Goal: Task Accomplishment & Management: Manage account settings

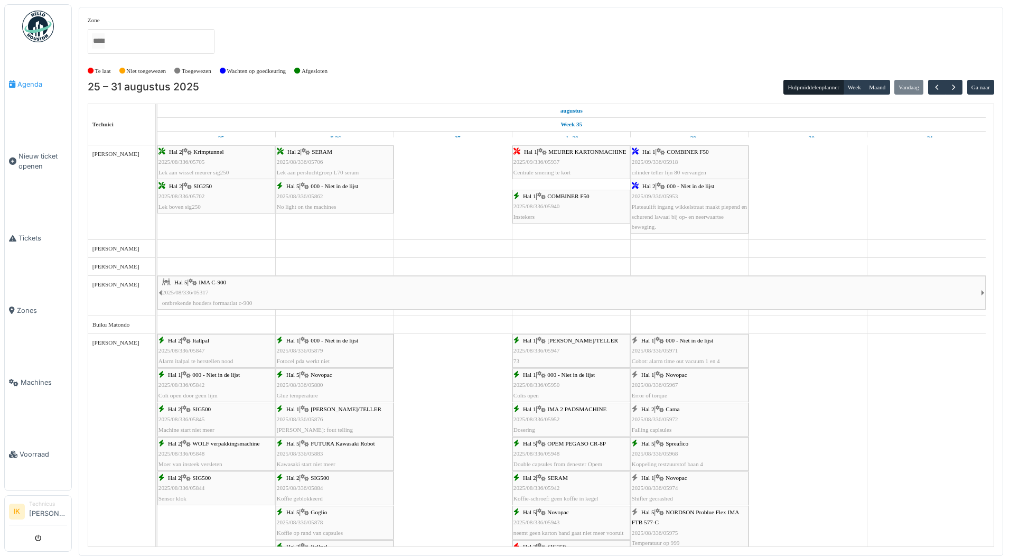
click at [22, 83] on span "Agenda" at bounding box center [42, 84] width 50 height 10
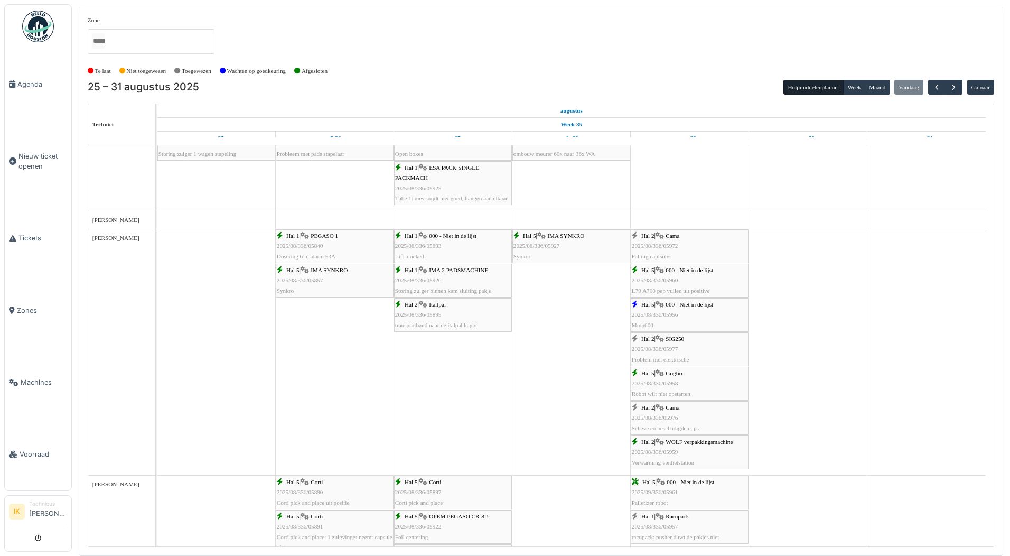
scroll to position [581, 0]
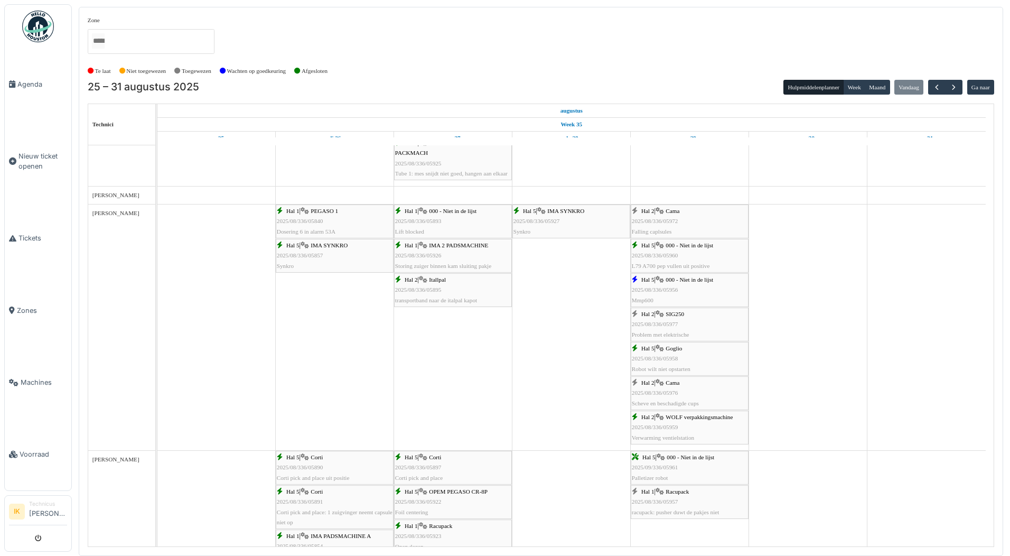
click at [676, 224] on span "2025/08/336/05972" at bounding box center [655, 221] width 47 height 6
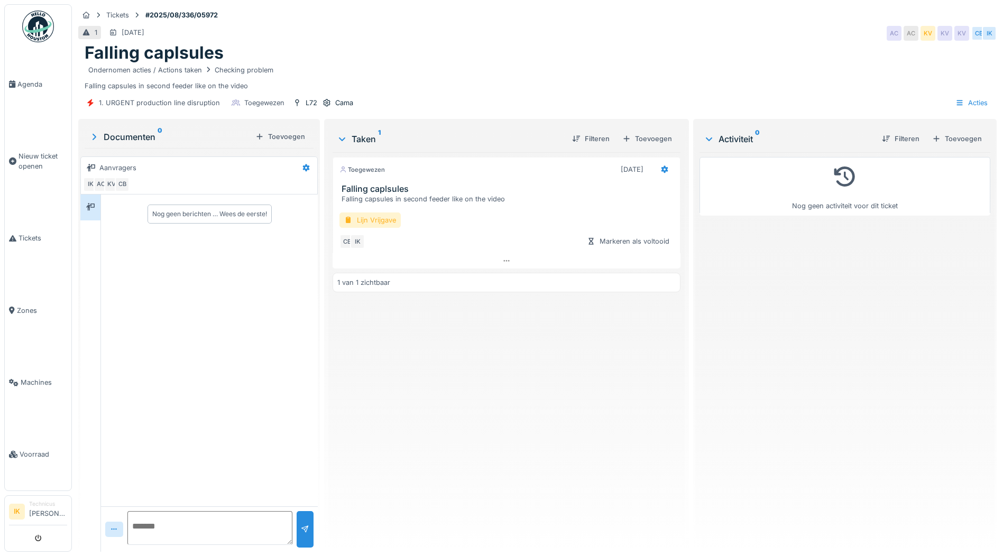
click at [367, 220] on div "Lijn Vrijgave" at bounding box center [369, 219] width 61 height 15
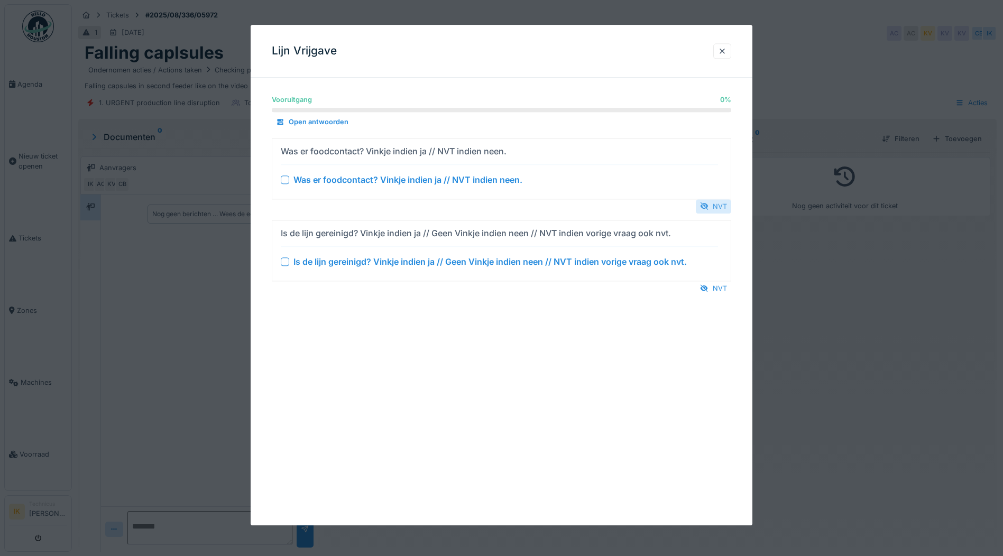
click at [708, 202] on div at bounding box center [704, 206] width 8 height 10
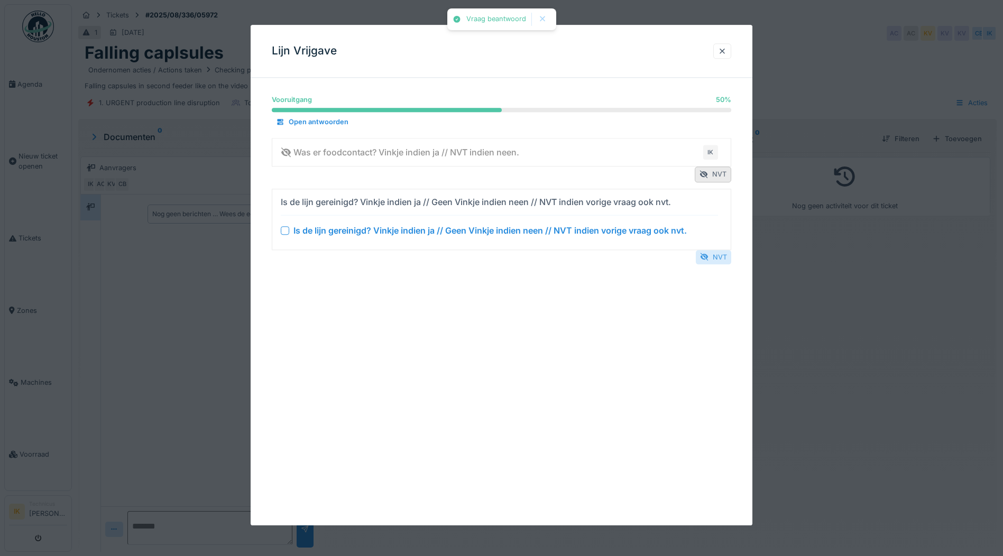
click at [716, 257] on div "NVT" at bounding box center [712, 257] width 35 height 14
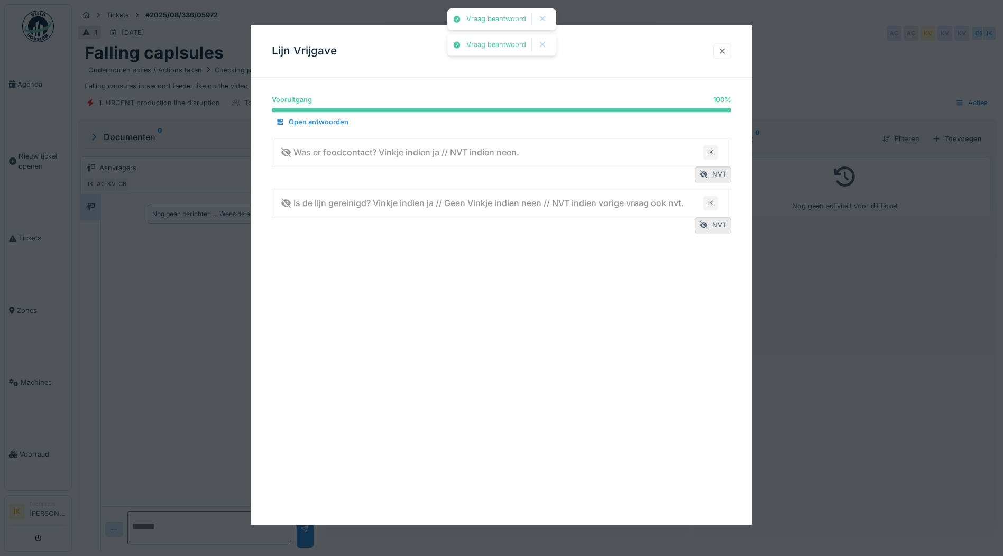
click at [722, 50] on div at bounding box center [722, 51] width 8 height 10
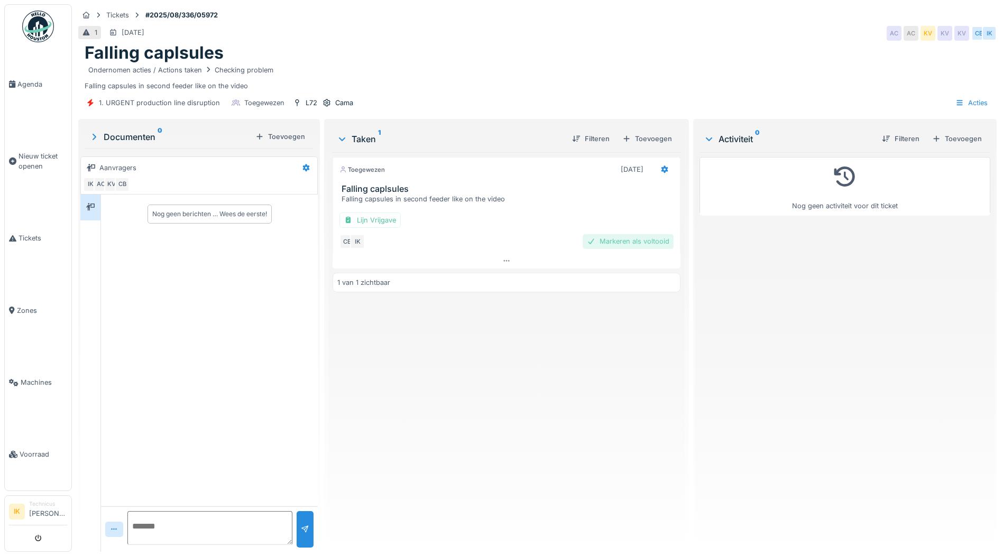
click at [603, 242] on div "Markeren als voltooid" at bounding box center [627, 241] width 91 height 14
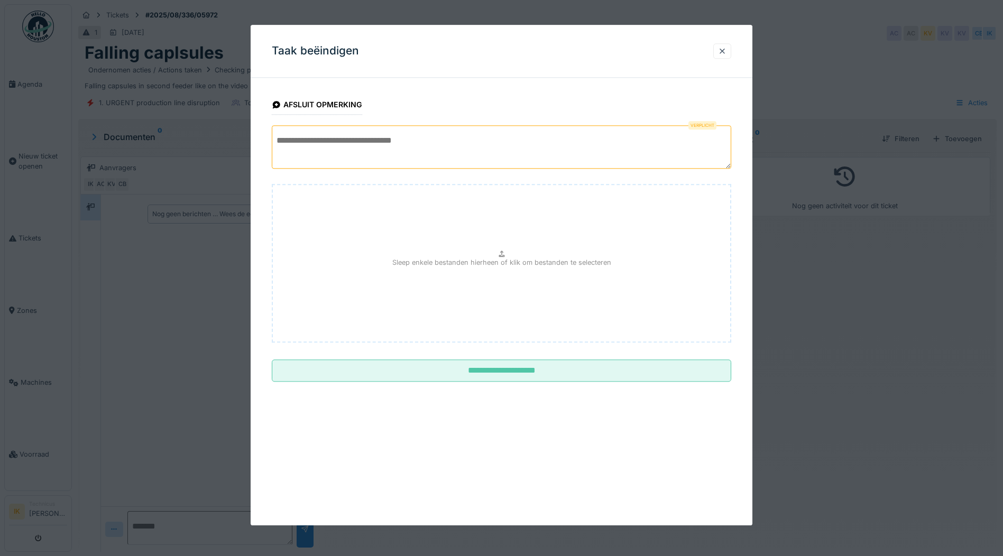
click at [301, 145] on textarea at bounding box center [501, 146] width 459 height 43
type textarea "*"
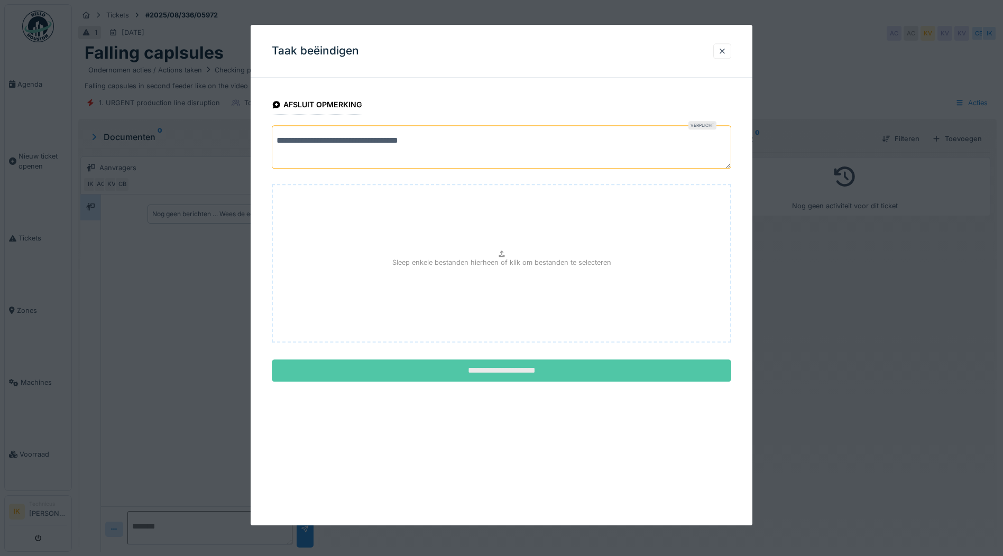
type textarea "**********"
click at [479, 369] on input "**********" at bounding box center [501, 371] width 459 height 22
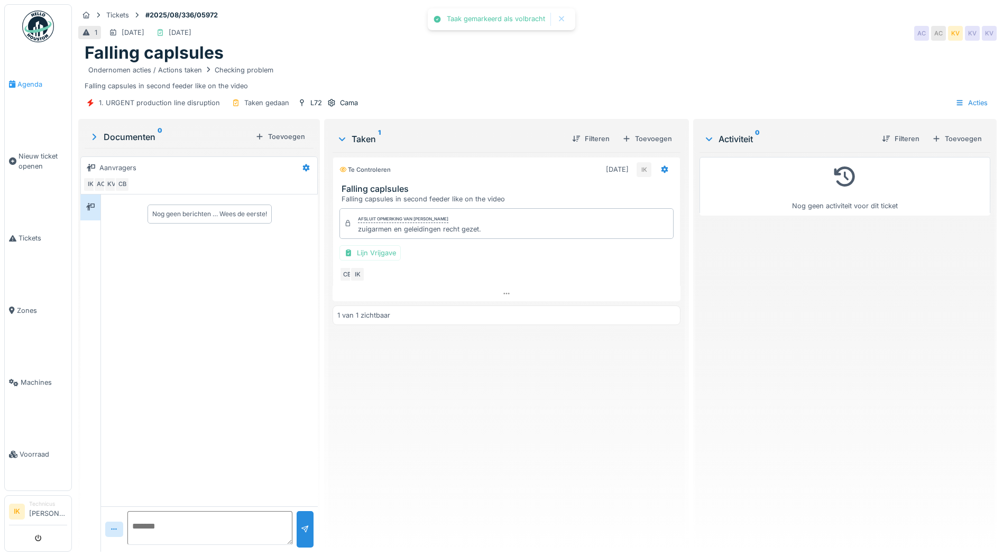
click at [35, 81] on span "Agenda" at bounding box center [42, 84] width 50 height 10
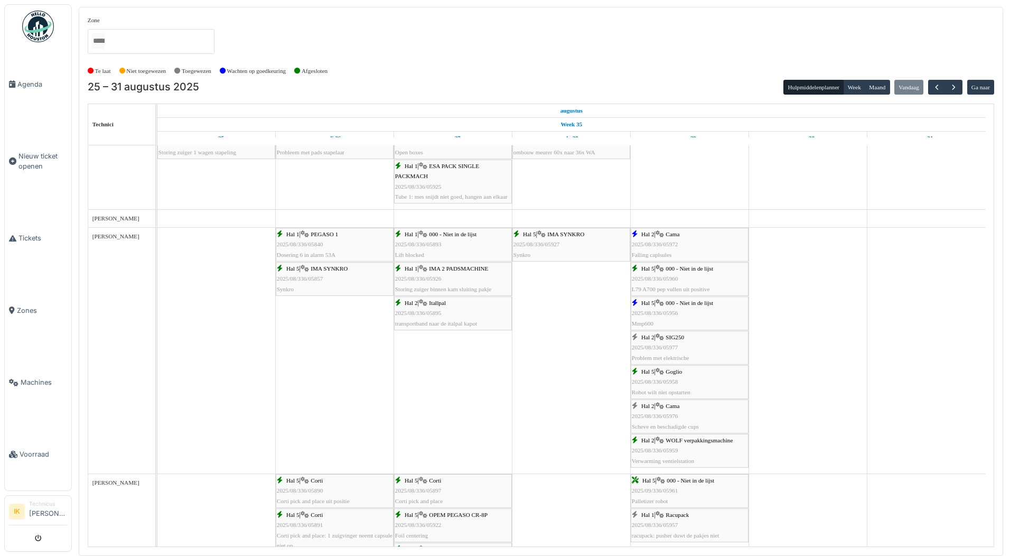
click at [658, 418] on span "2025/08/336/05976" at bounding box center [655, 416] width 47 height 6
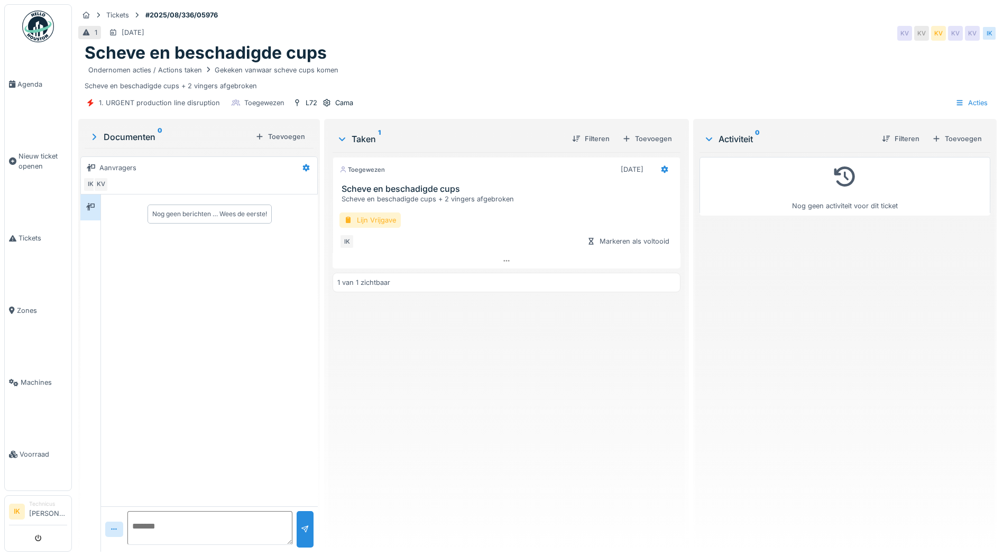
click at [361, 220] on div "Lijn Vrijgave" at bounding box center [369, 219] width 61 height 15
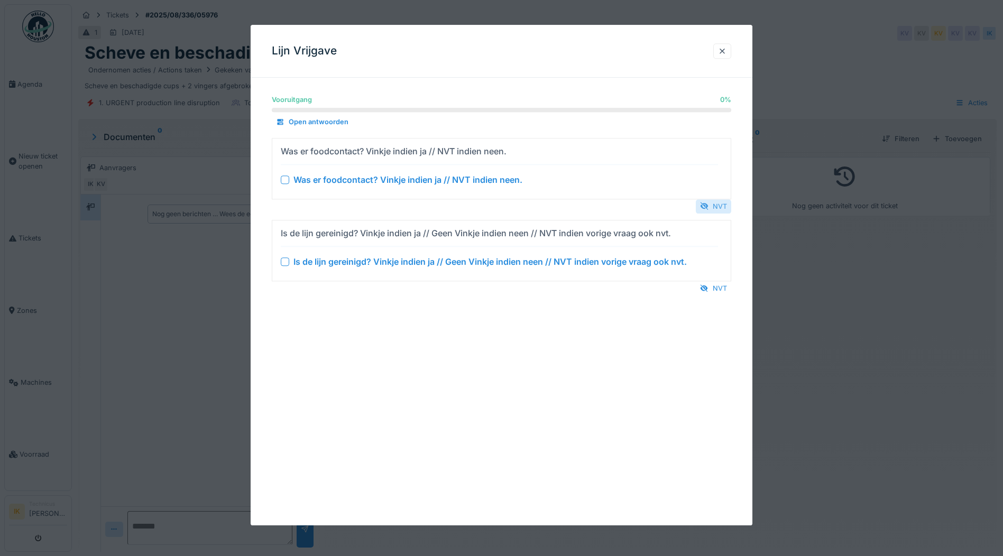
click at [708, 206] on div at bounding box center [704, 206] width 8 height 10
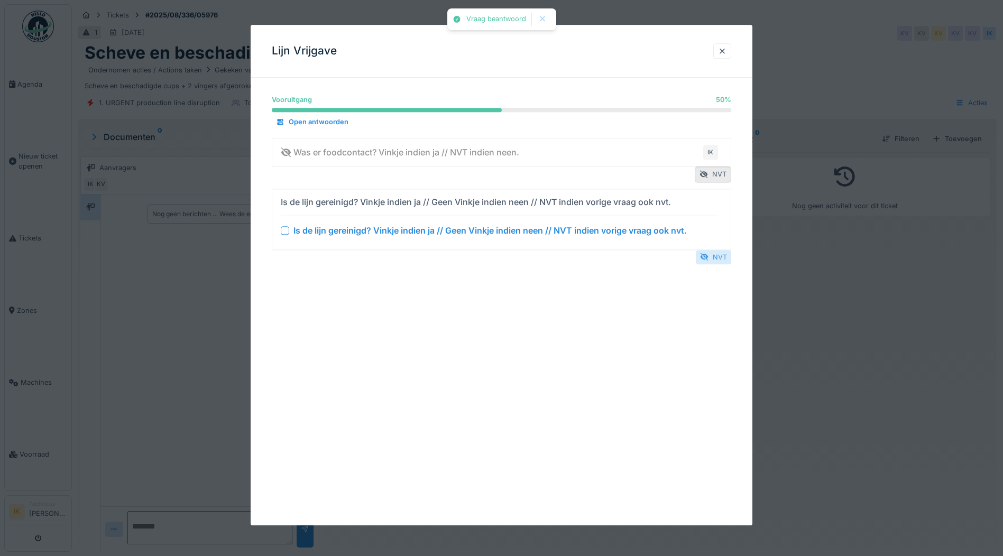
click at [722, 257] on div "NVT" at bounding box center [712, 257] width 35 height 14
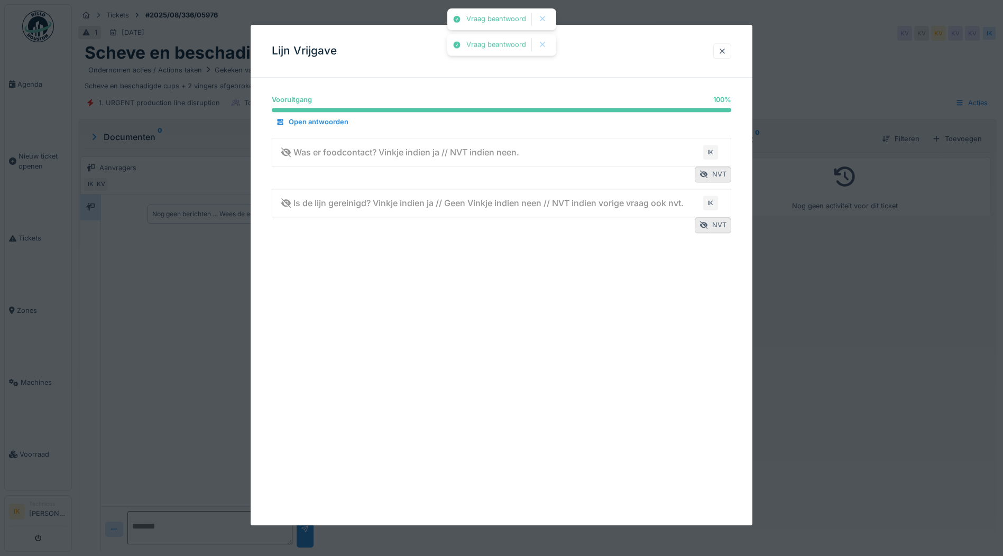
click at [726, 51] on div at bounding box center [722, 51] width 8 height 10
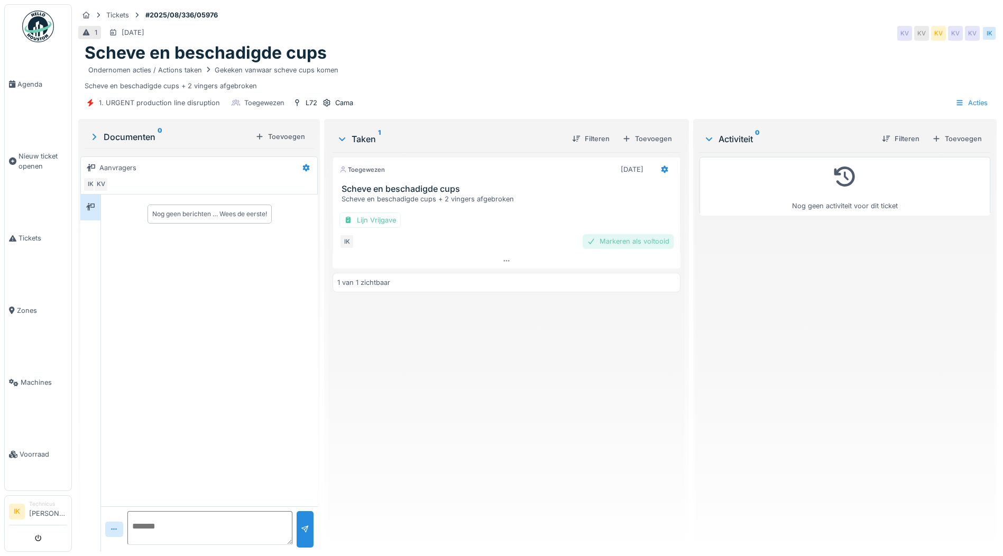
click at [608, 239] on div "Markeren als voltooid" at bounding box center [627, 241] width 91 height 14
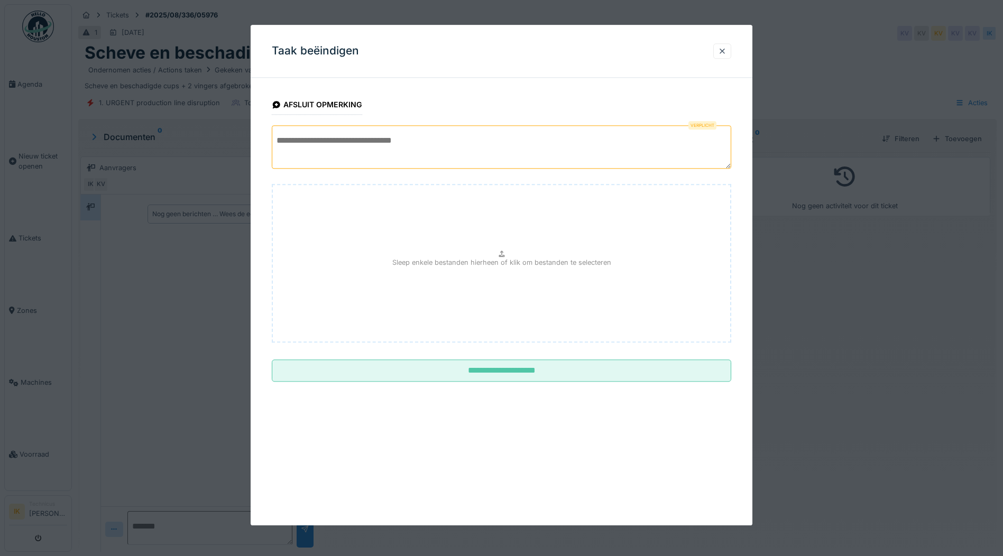
click at [285, 144] on textarea at bounding box center [501, 146] width 459 height 43
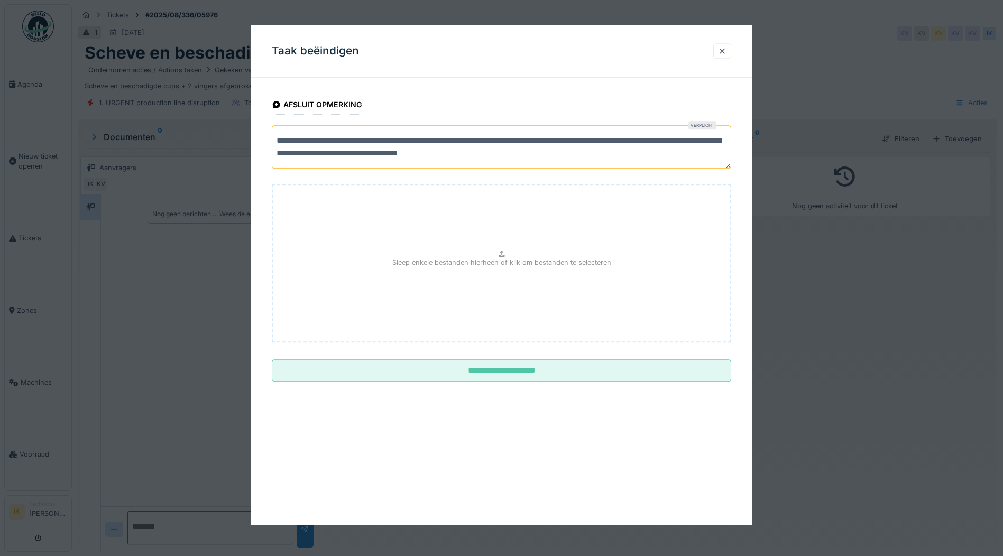
click at [485, 137] on textarea "**********" at bounding box center [501, 146] width 459 height 43
click at [475, 140] on textarea "**********" at bounding box center [501, 146] width 459 height 43
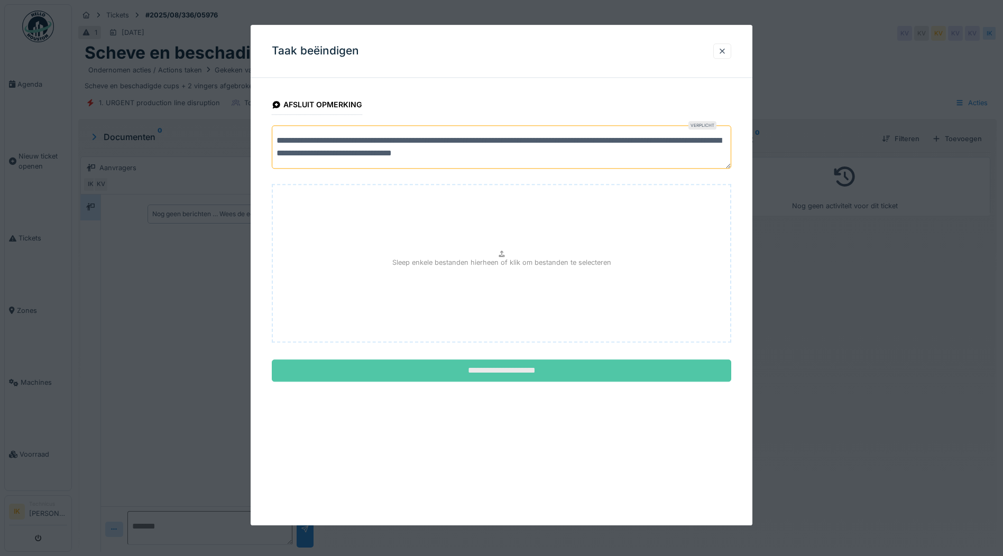
type textarea "**********"
click at [531, 369] on input "**********" at bounding box center [501, 371] width 459 height 22
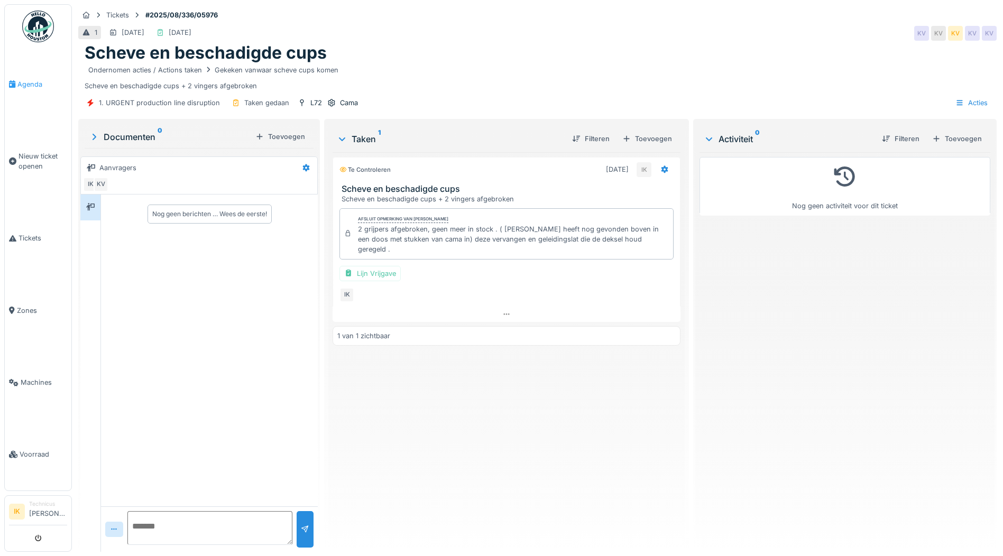
click at [34, 82] on span "Agenda" at bounding box center [42, 84] width 50 height 10
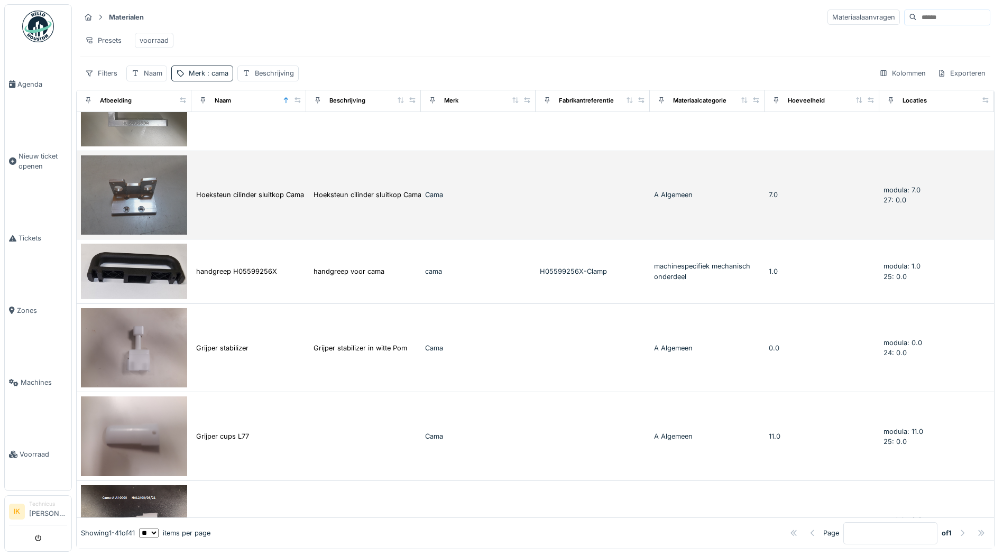
scroll to position [2378, 0]
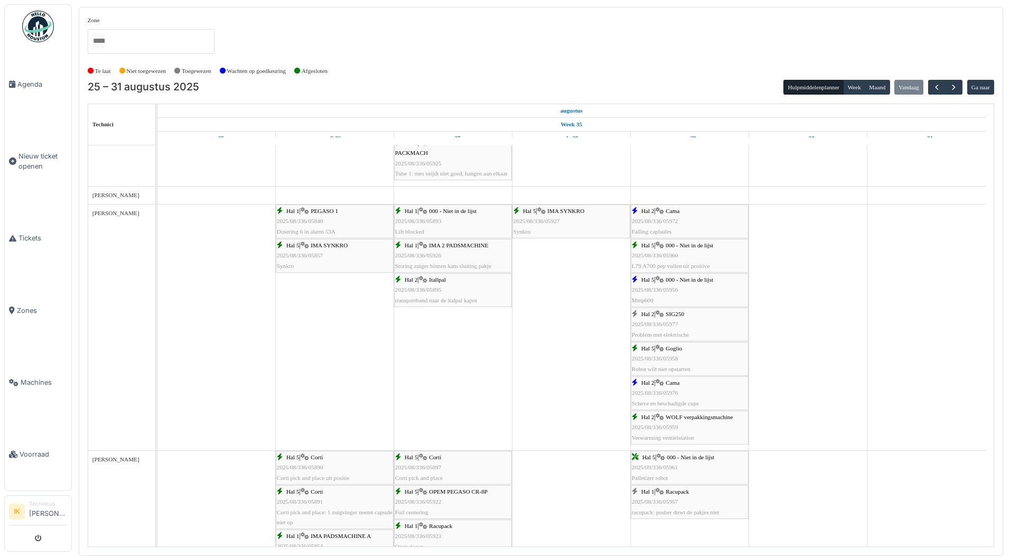
click at [657, 327] on span "2025/08/336/05977" at bounding box center [655, 324] width 47 height 6
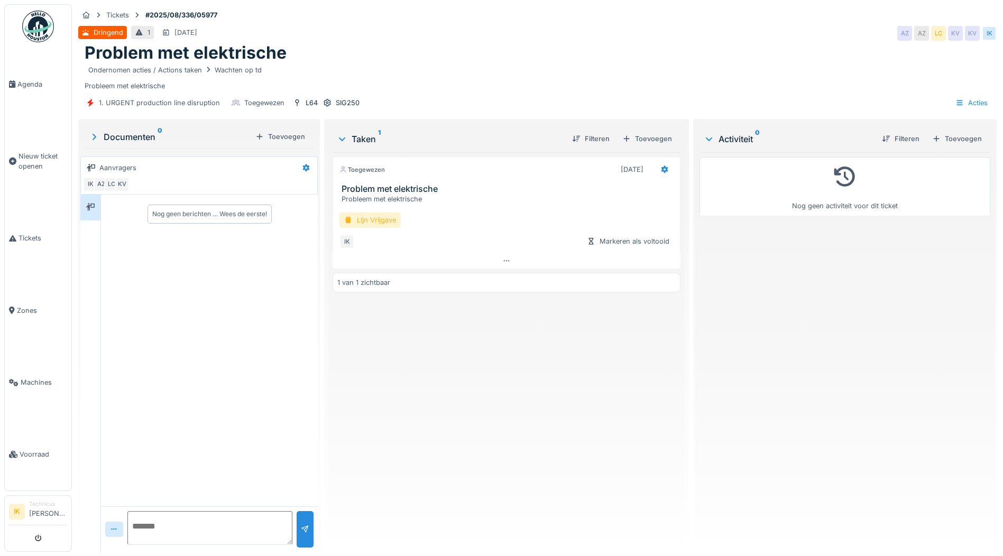
click at [360, 220] on div "Lijn Vrijgave" at bounding box center [369, 219] width 61 height 15
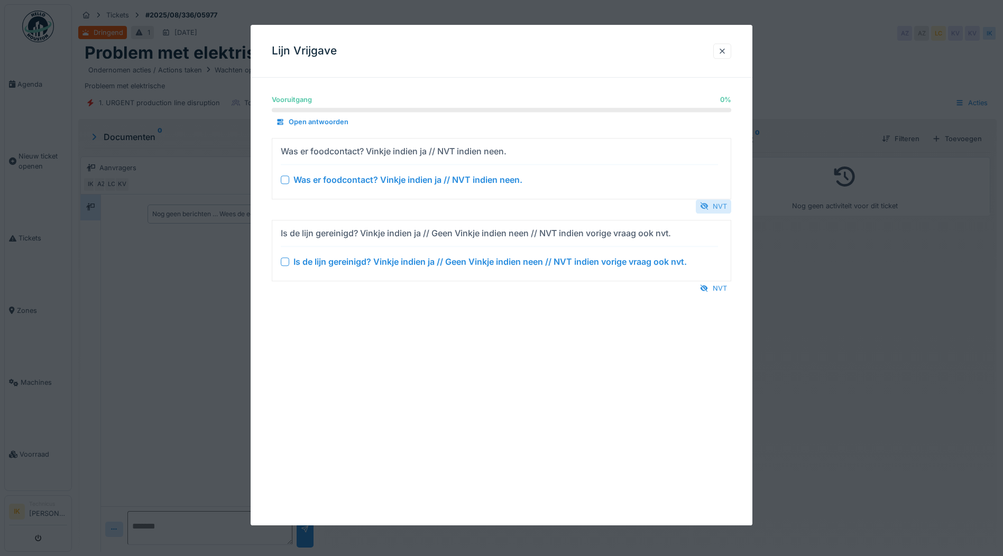
click at [716, 206] on div "NVT" at bounding box center [712, 206] width 35 height 14
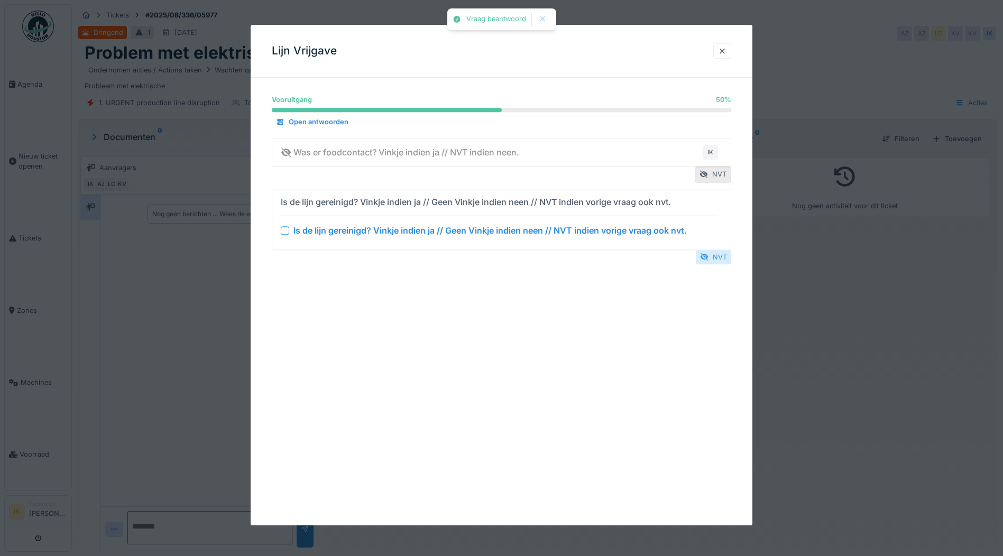
click at [723, 256] on div "NVT" at bounding box center [712, 257] width 35 height 14
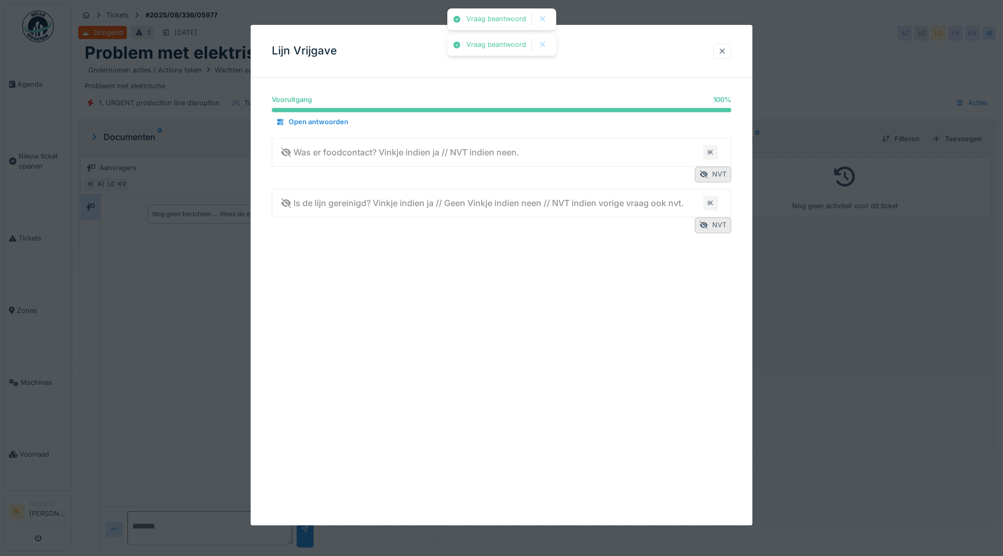
click at [722, 48] on div at bounding box center [722, 51] width 8 height 10
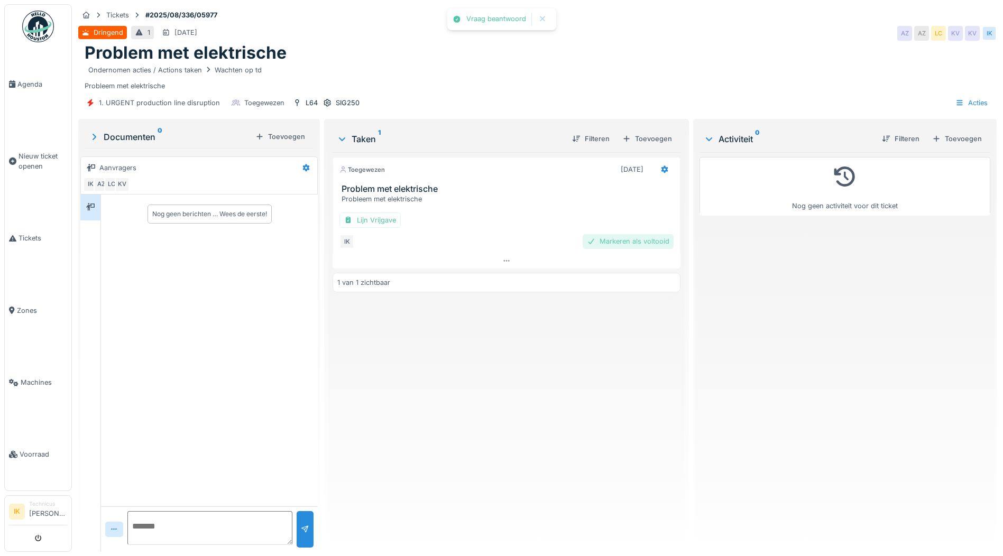
click at [620, 239] on div "Markeren als voltooid" at bounding box center [627, 241] width 91 height 14
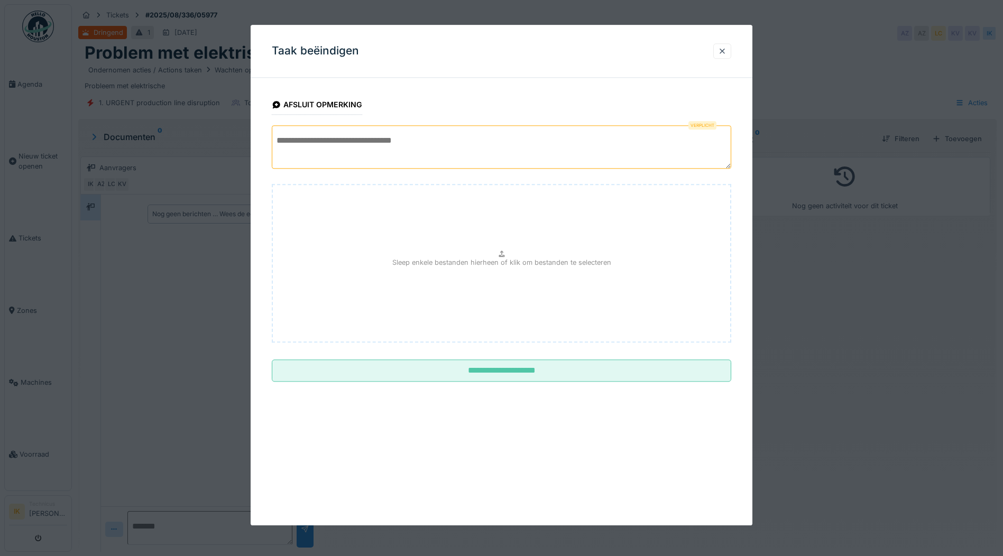
click at [323, 138] on textarea at bounding box center [501, 146] width 459 height 43
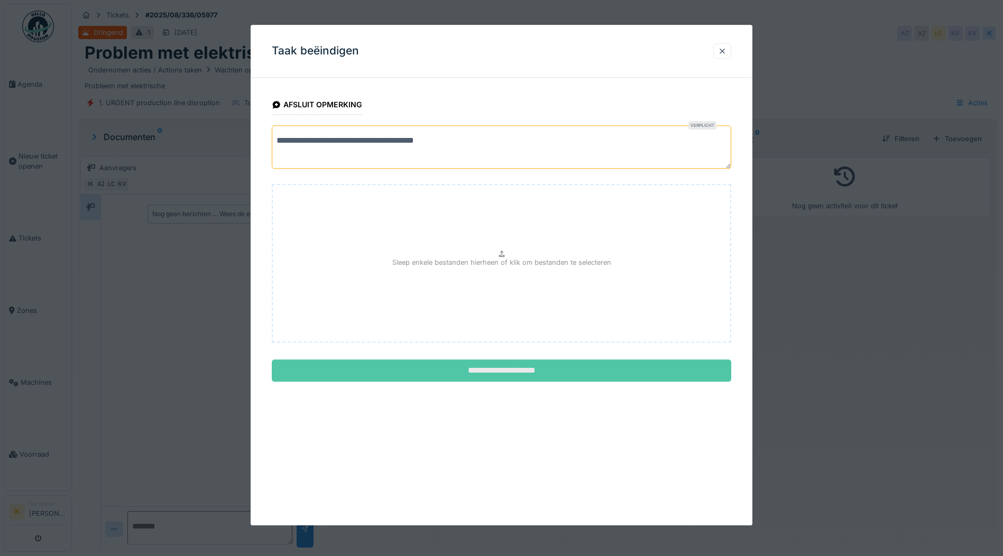
type textarea "**********"
click at [534, 370] on input "**********" at bounding box center [501, 371] width 459 height 22
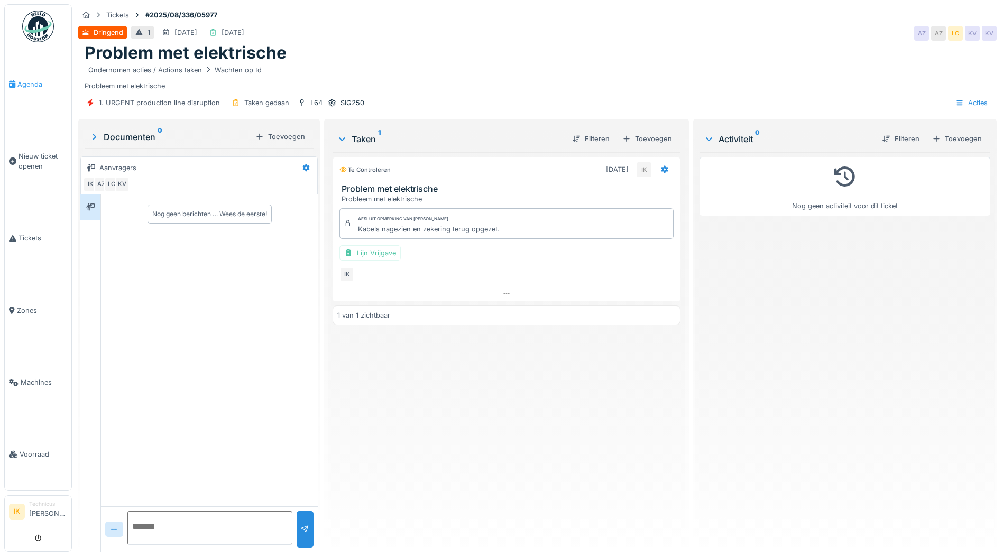
click at [31, 81] on span "Agenda" at bounding box center [42, 84] width 50 height 10
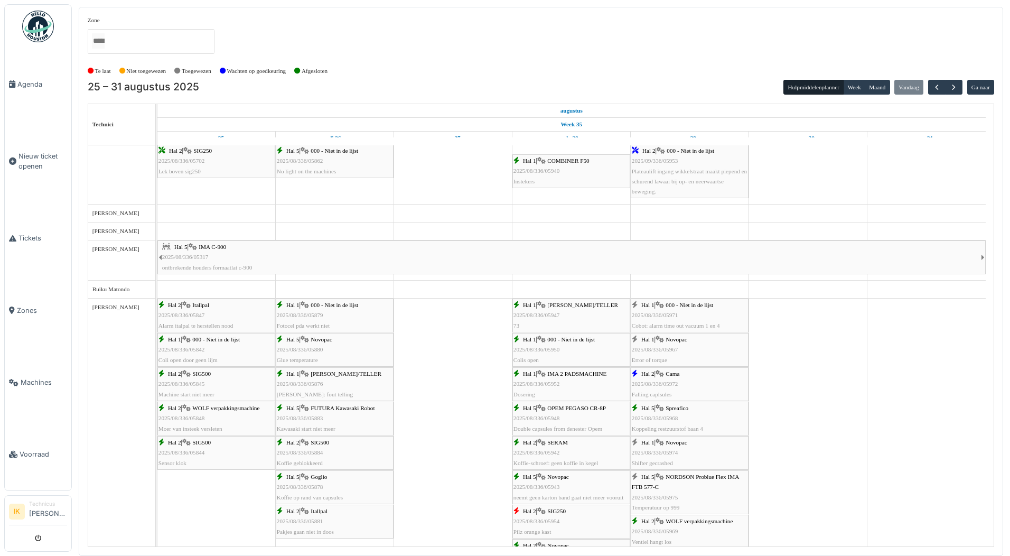
scroll to position [53, 0]
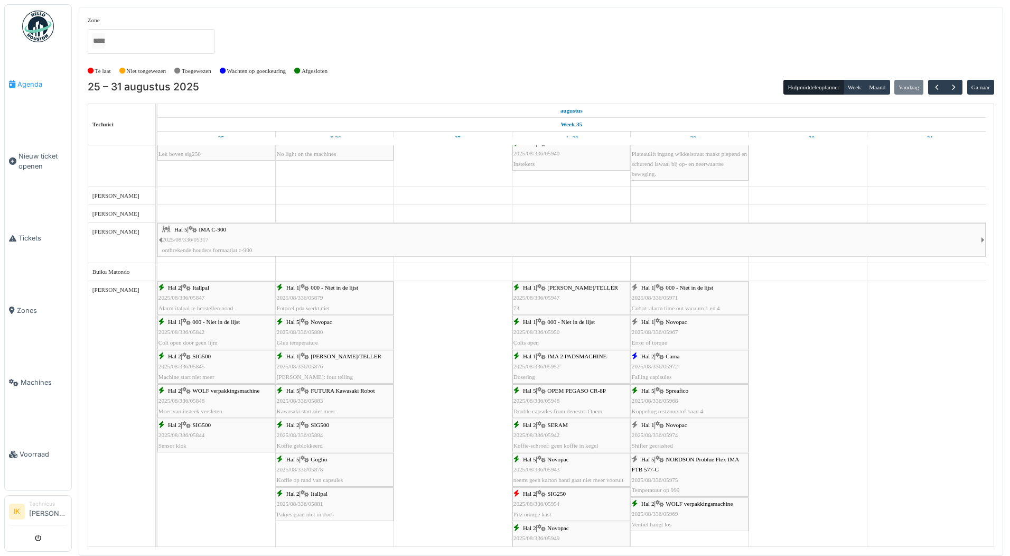
click at [25, 82] on span "Agenda" at bounding box center [42, 84] width 50 height 10
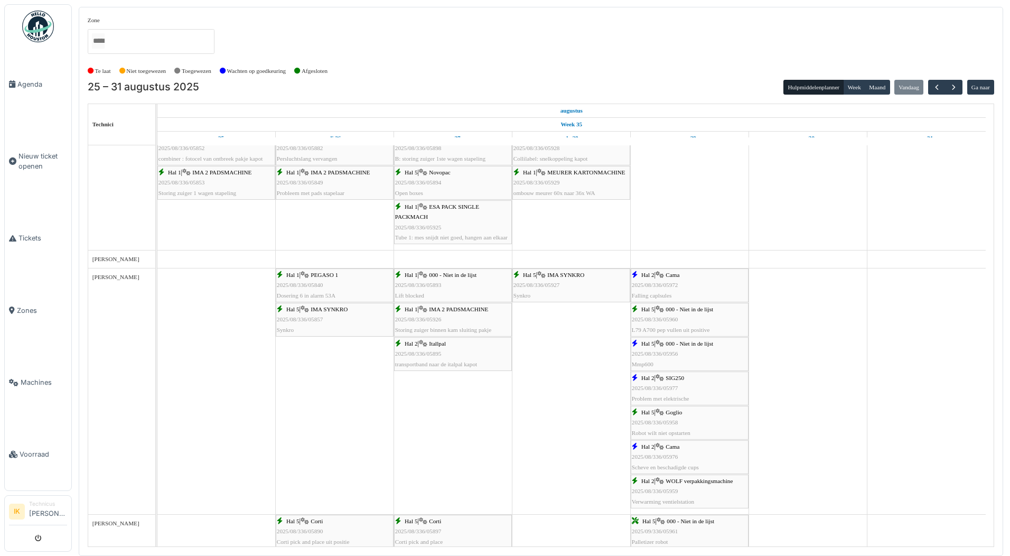
scroll to position [581, 0]
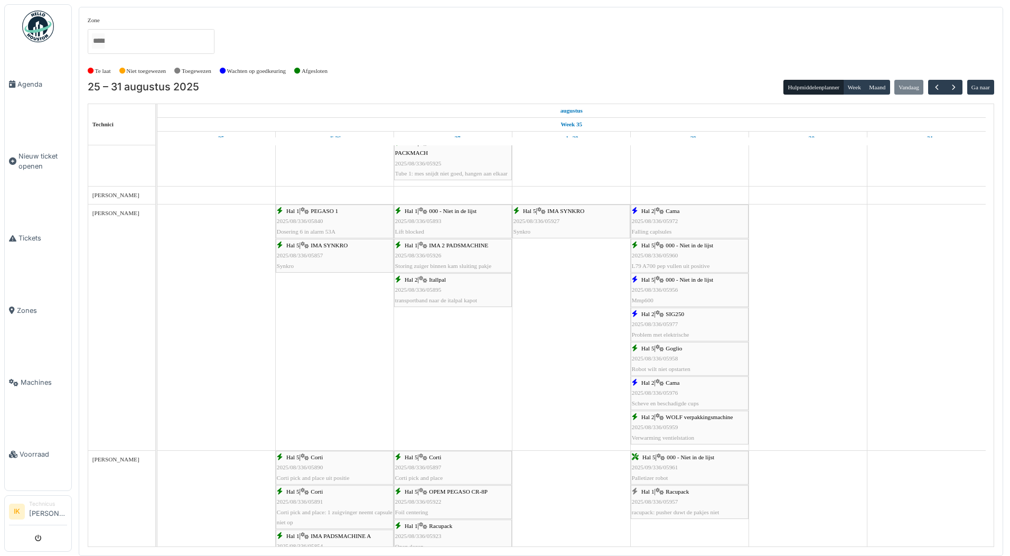
click at [707, 423] on div "Hal 2 | WOLF verpakkingsmachine 2025/08/336/05959 Verwarming ventielstation" at bounding box center [690, 427] width 116 height 31
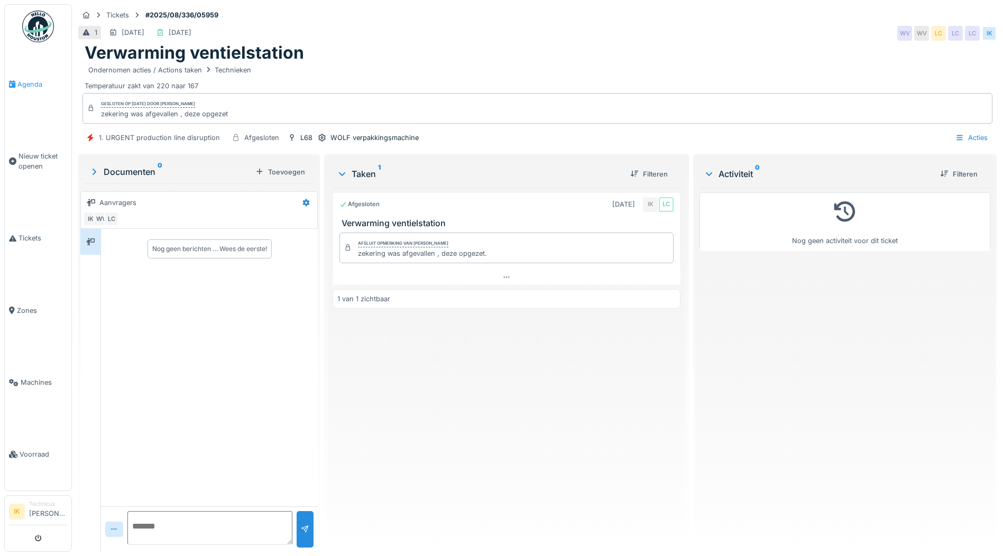
click at [32, 80] on span "Agenda" at bounding box center [42, 84] width 50 height 10
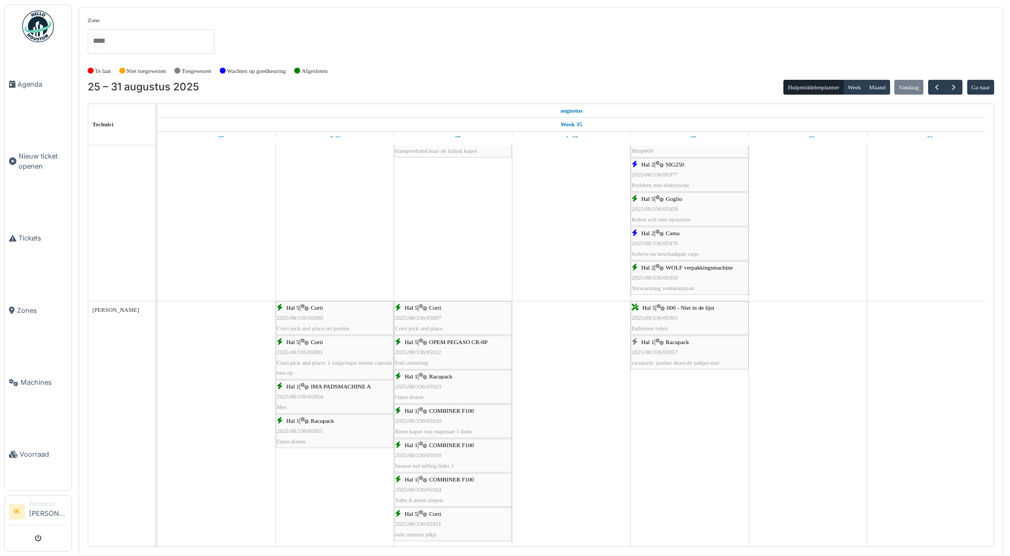
scroll to position [740, 0]
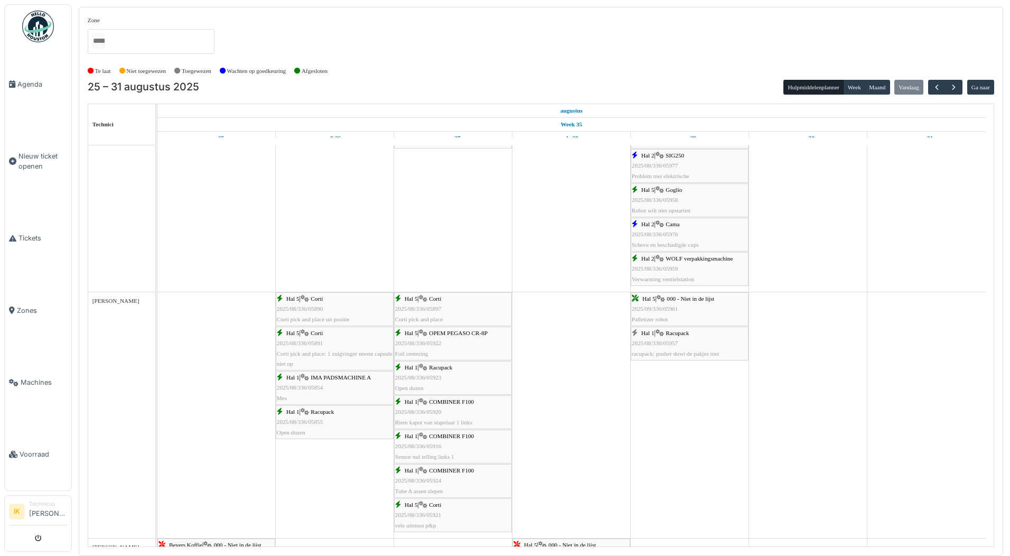
click at [678, 308] on span "2025/09/336/05961" at bounding box center [655, 308] width 47 height 6
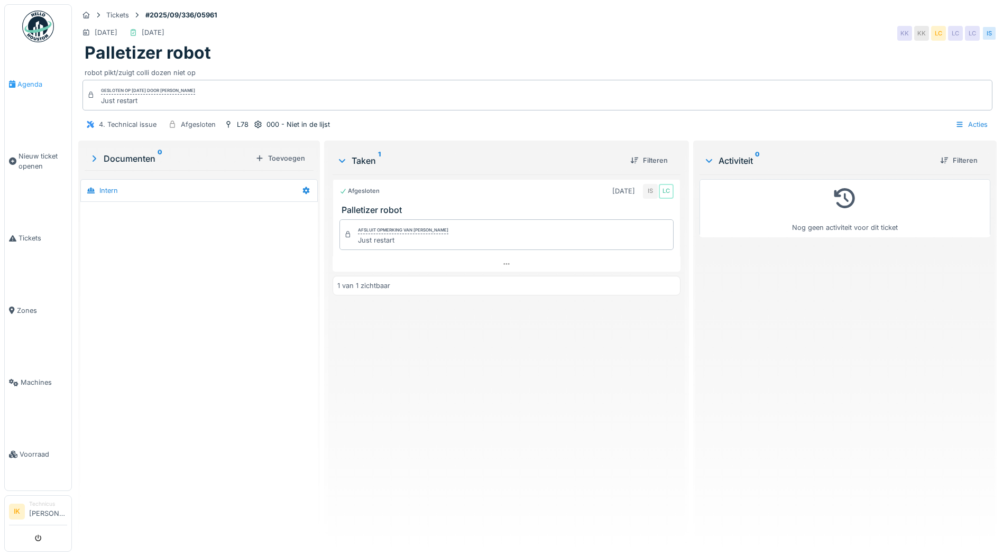
click at [28, 82] on span "Agenda" at bounding box center [42, 84] width 50 height 10
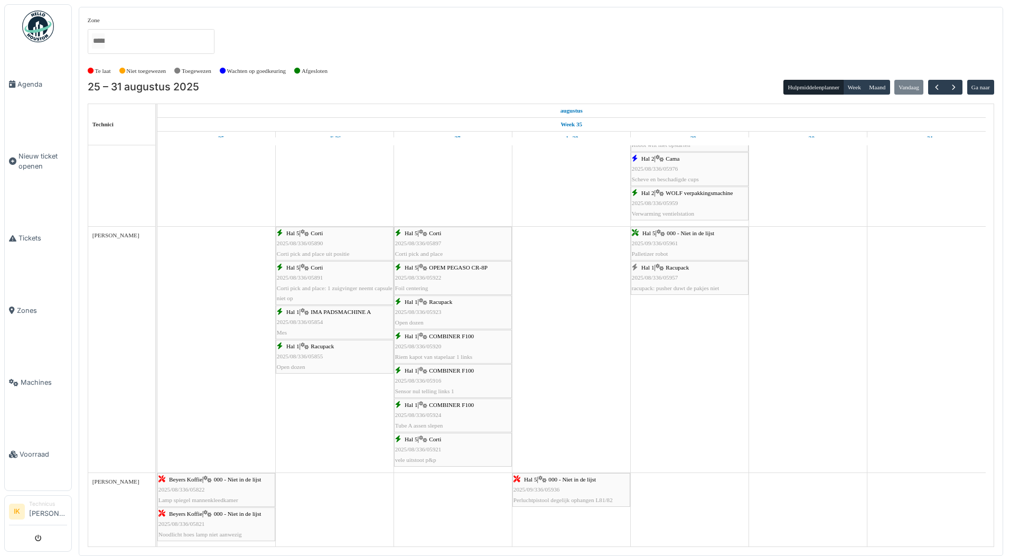
scroll to position [634, 0]
